Goal: Task Accomplishment & Management: Manage account settings

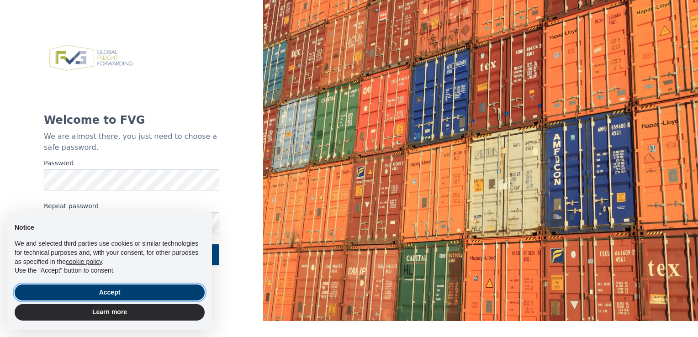
click at [120, 298] on button "Accept" at bounding box center [110, 293] width 190 height 16
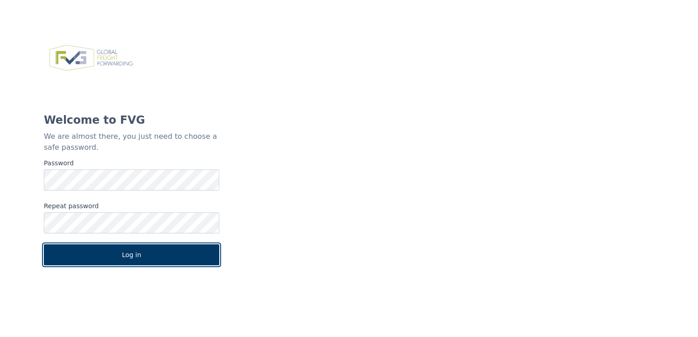
click at [147, 257] on button "Log in" at bounding box center [132, 255] width 176 height 21
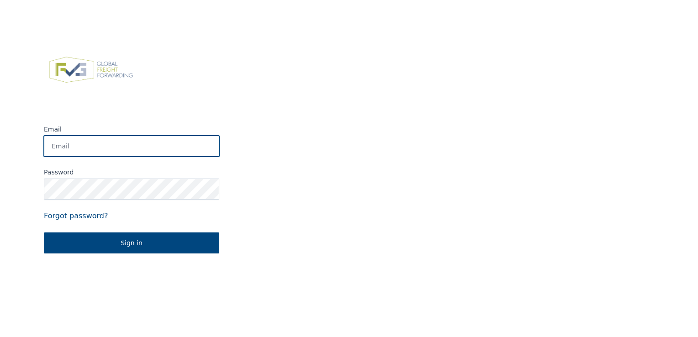
click at [83, 143] on input "Email" at bounding box center [132, 146] width 176 height 21
type input "[EMAIL_ADDRESS][DOMAIN_NAME]"
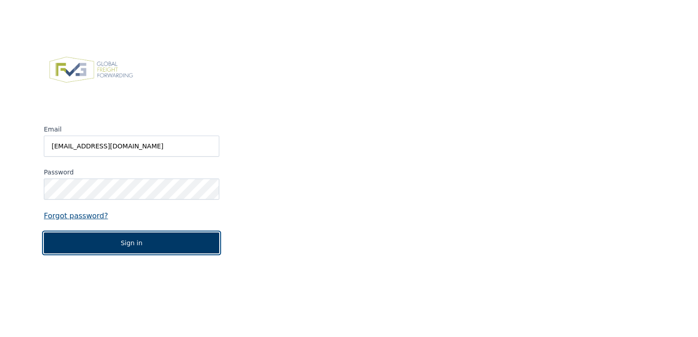
click at [120, 245] on button "Sign in" at bounding box center [132, 243] width 176 height 21
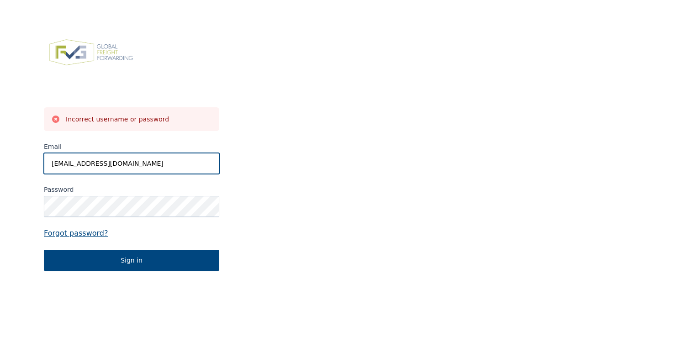
click at [51, 165] on input "[EMAIL_ADDRESS][DOMAIN_NAME]" at bounding box center [132, 163] width 176 height 21
click at [80, 142] on form "Incorrect username or password Email [EMAIL_ADDRESS][DOMAIN_NAME] Password Forg…" at bounding box center [132, 189] width 176 height 164
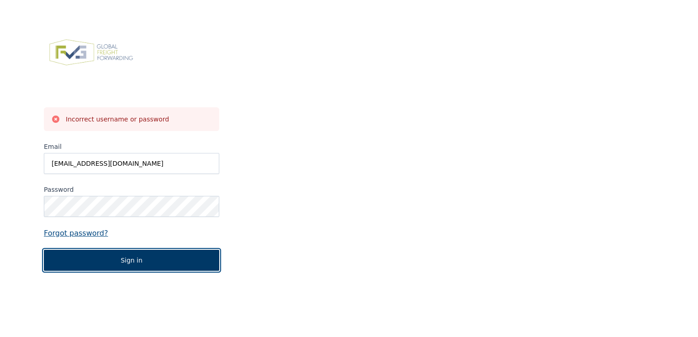
click at [122, 260] on button "Sign in" at bounding box center [132, 260] width 176 height 21
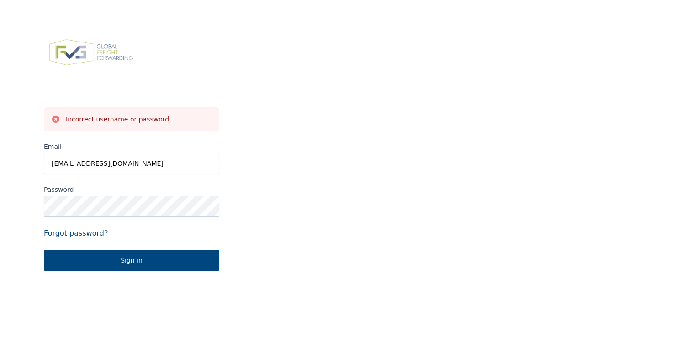
click at [73, 233] on link "Forgot password?" at bounding box center [132, 233] width 176 height 11
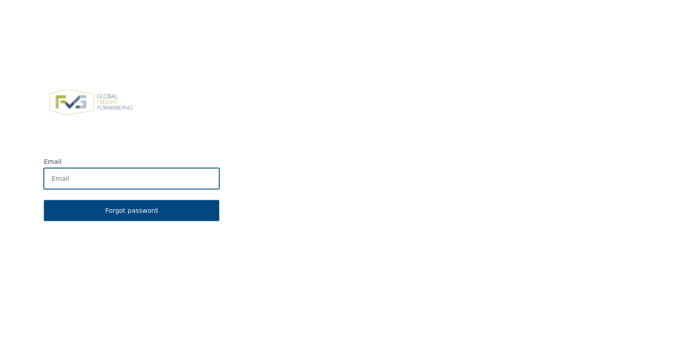
click at [81, 179] on input "Email" at bounding box center [132, 178] width 176 height 21
type input "[EMAIL_ADDRESS][DOMAIN_NAME]"
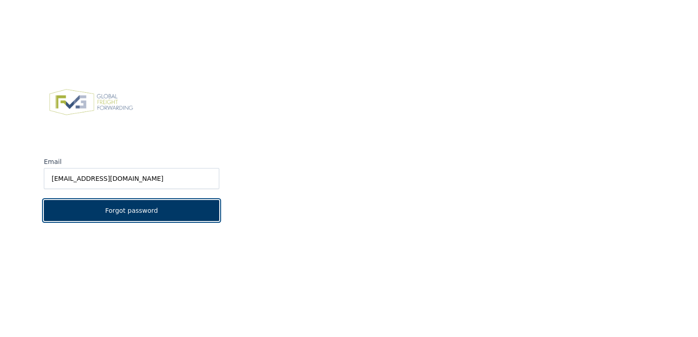
click at [124, 218] on button "Forgot password" at bounding box center [132, 210] width 176 height 21
